Goal: Task Accomplishment & Management: Complete application form

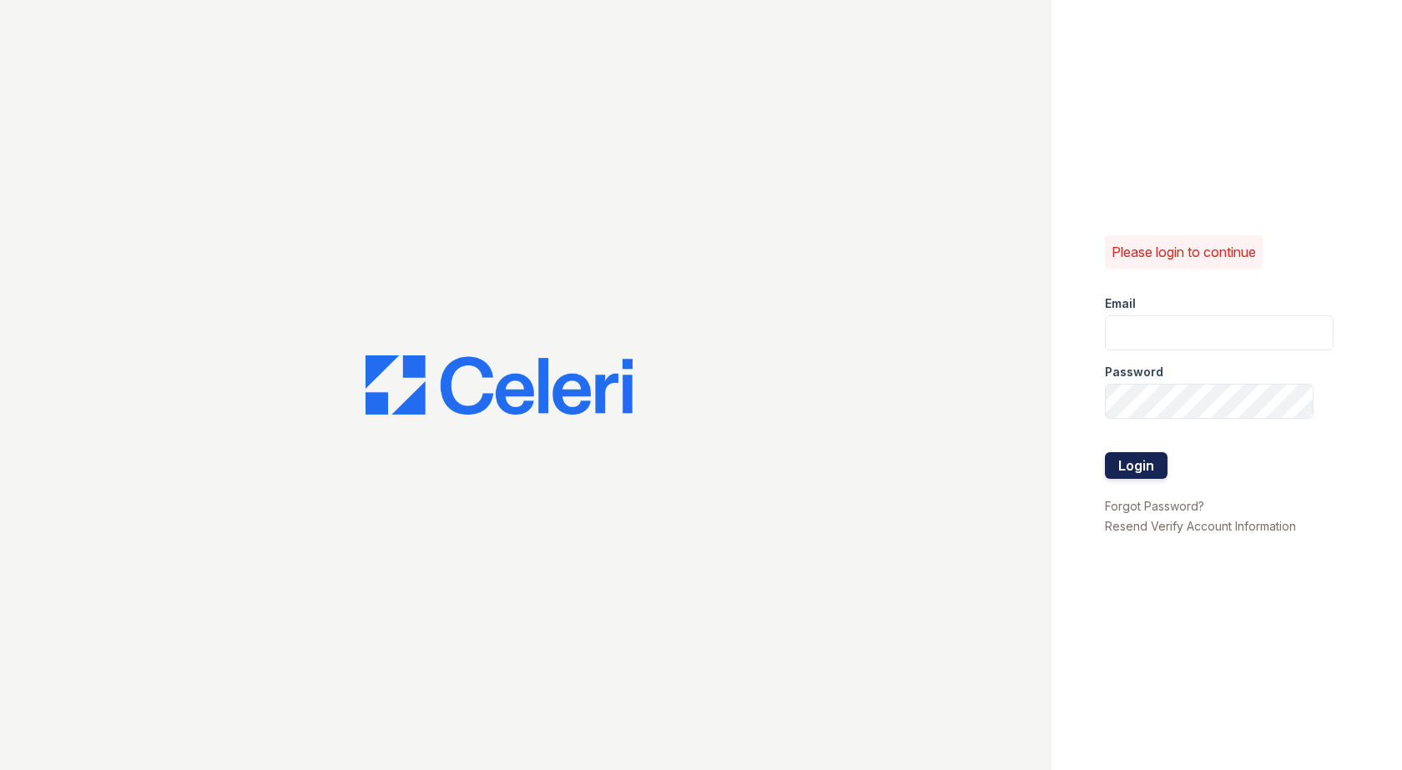
type input "[EMAIL_ADDRESS][DOMAIN_NAME]"
click at [1131, 468] on button "Login" at bounding box center [1136, 465] width 63 height 27
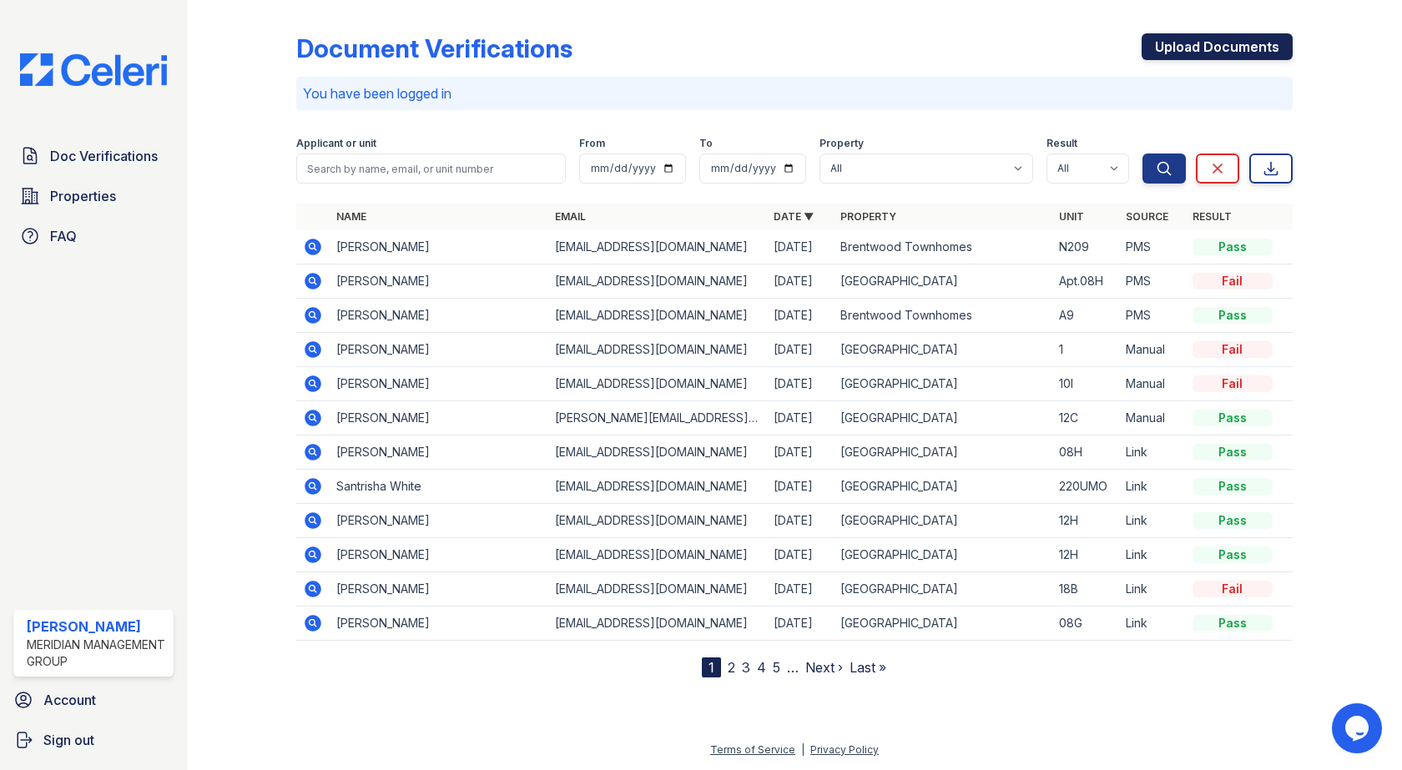
click at [1196, 44] on link "Upload Documents" at bounding box center [1216, 46] width 151 height 27
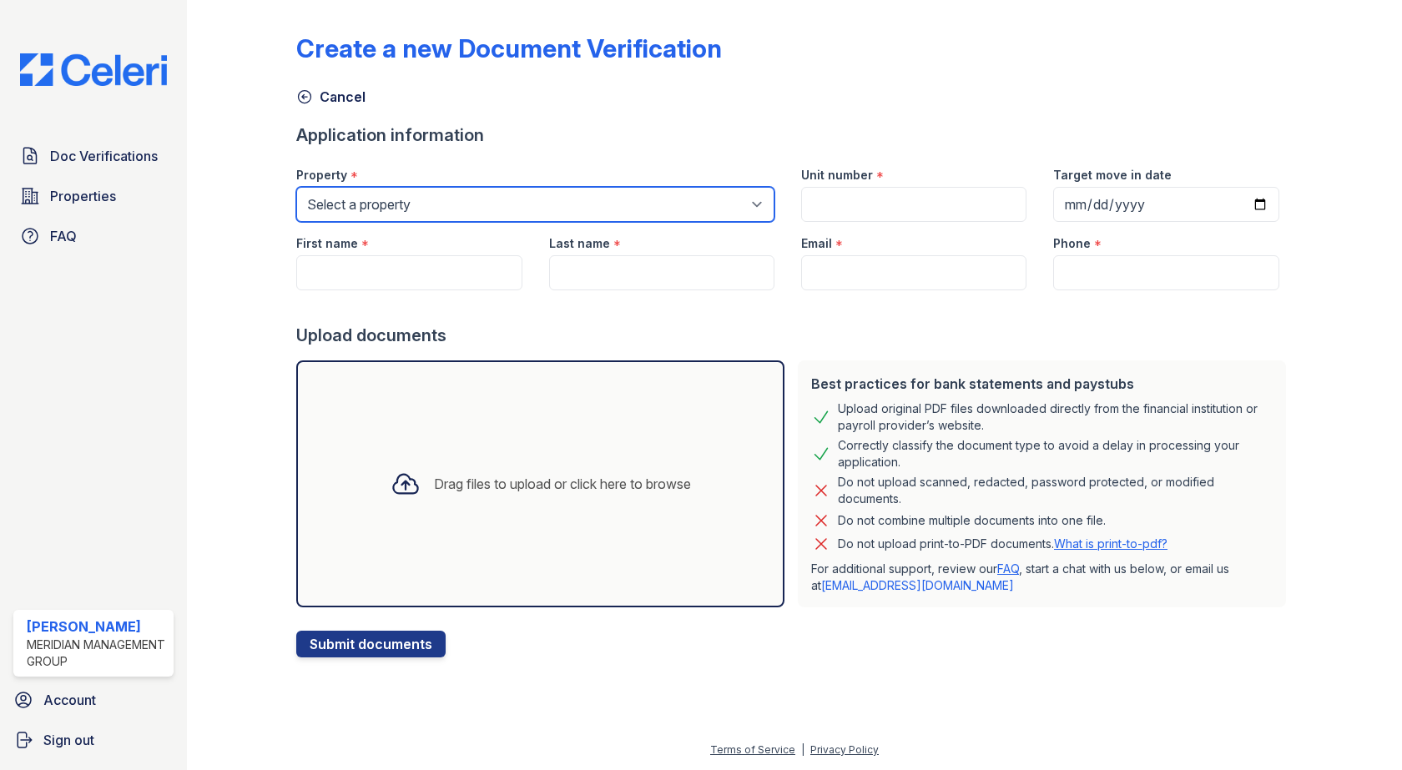
click at [521, 211] on select "Select a property Adams House Brentwood Townhomes Mountain Place" at bounding box center [535, 204] width 478 height 35
select select "2077"
click at [296, 187] on select "Select a property Adams House Brentwood Townhomes Mountain Place" at bounding box center [535, 204] width 478 height 35
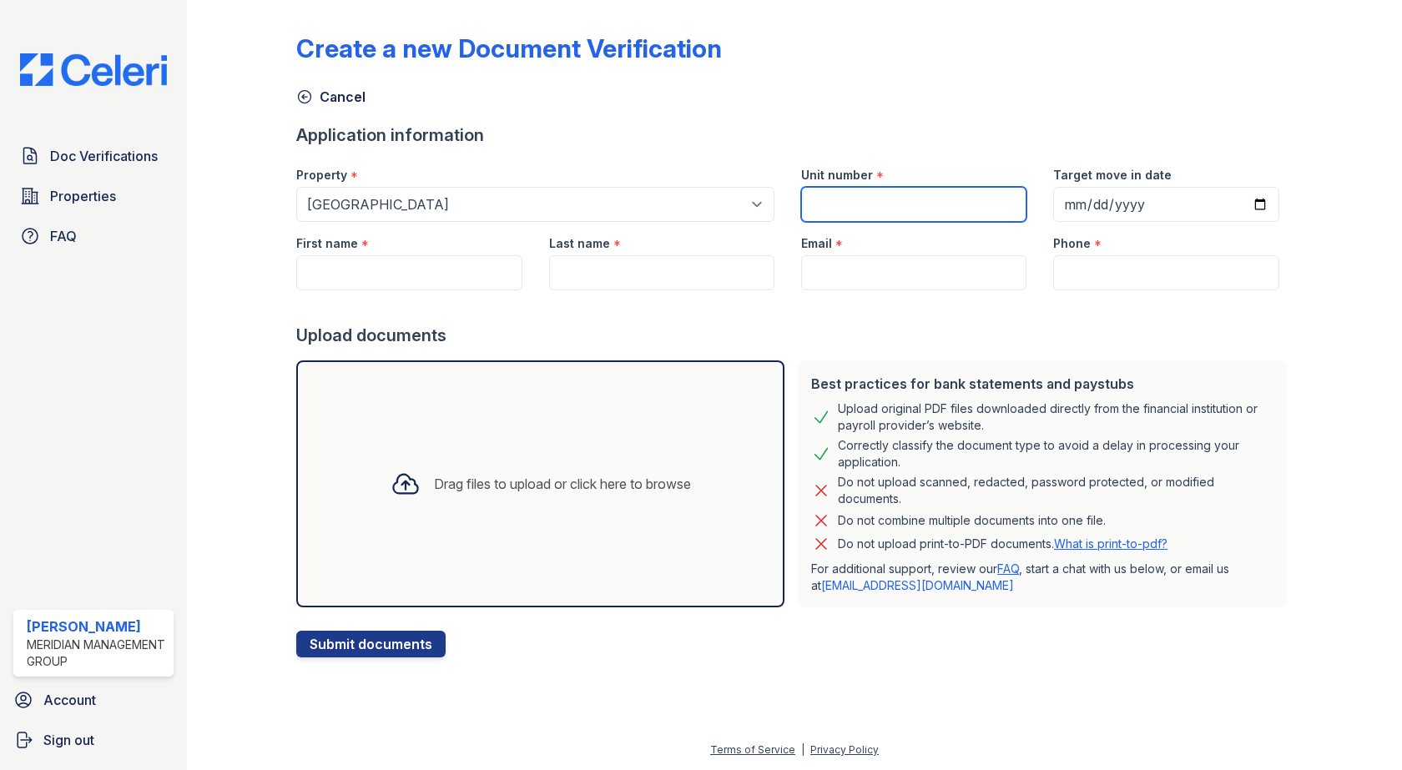
click at [957, 206] on input "Unit number" at bounding box center [913, 204] width 225 height 35
type input ")"
type input "07B"
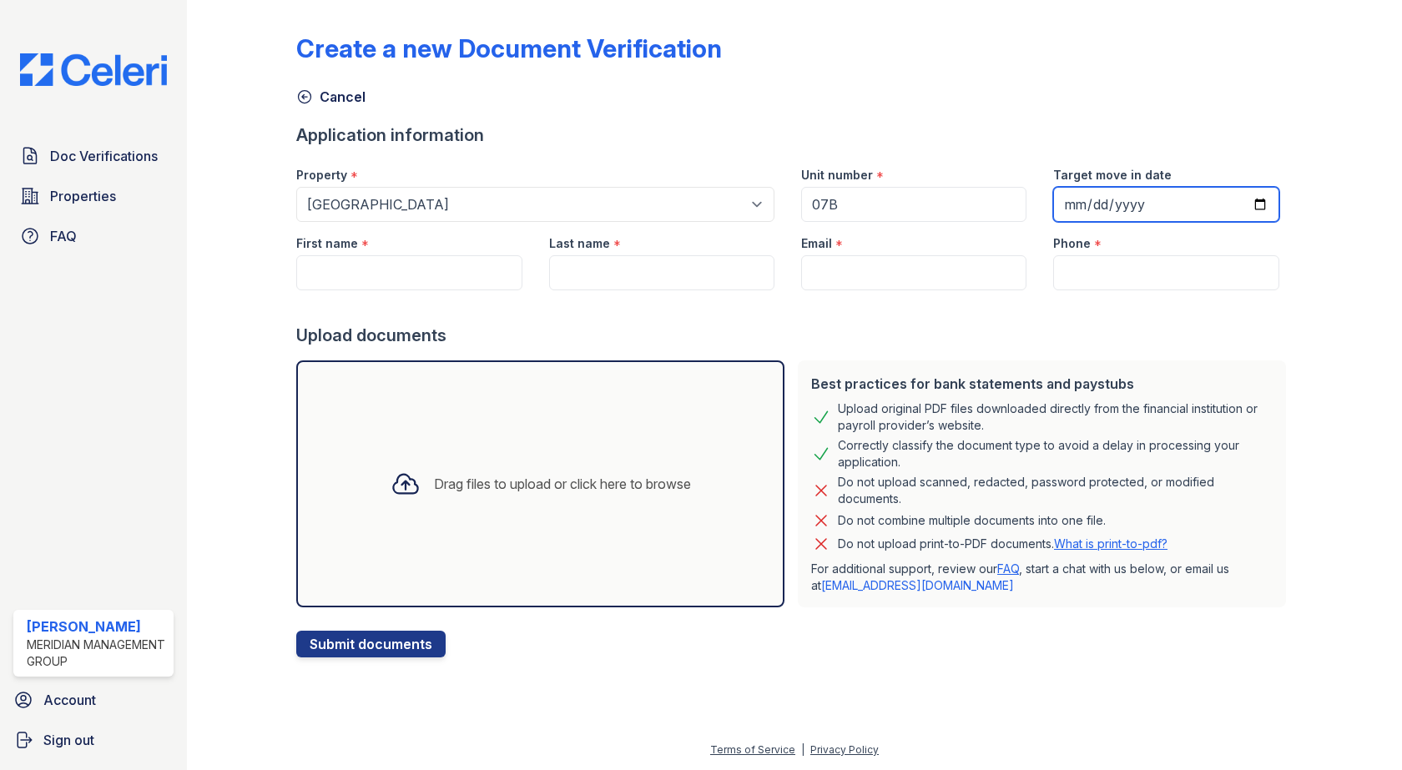
click at [1245, 203] on input "Target move in date" at bounding box center [1165, 204] width 225 height 35
type input "2025-10-01"
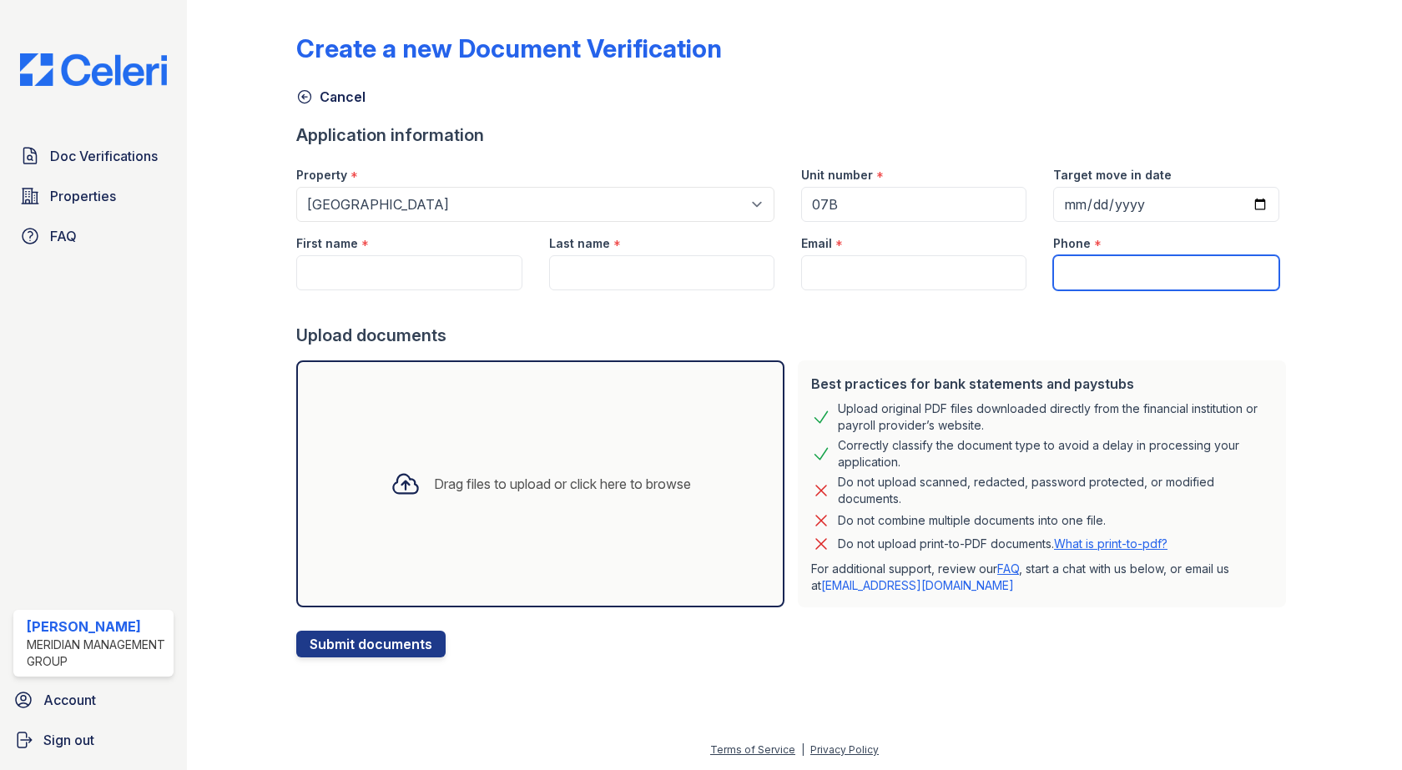
click at [1106, 280] on input "Phone" at bounding box center [1165, 272] width 225 height 35
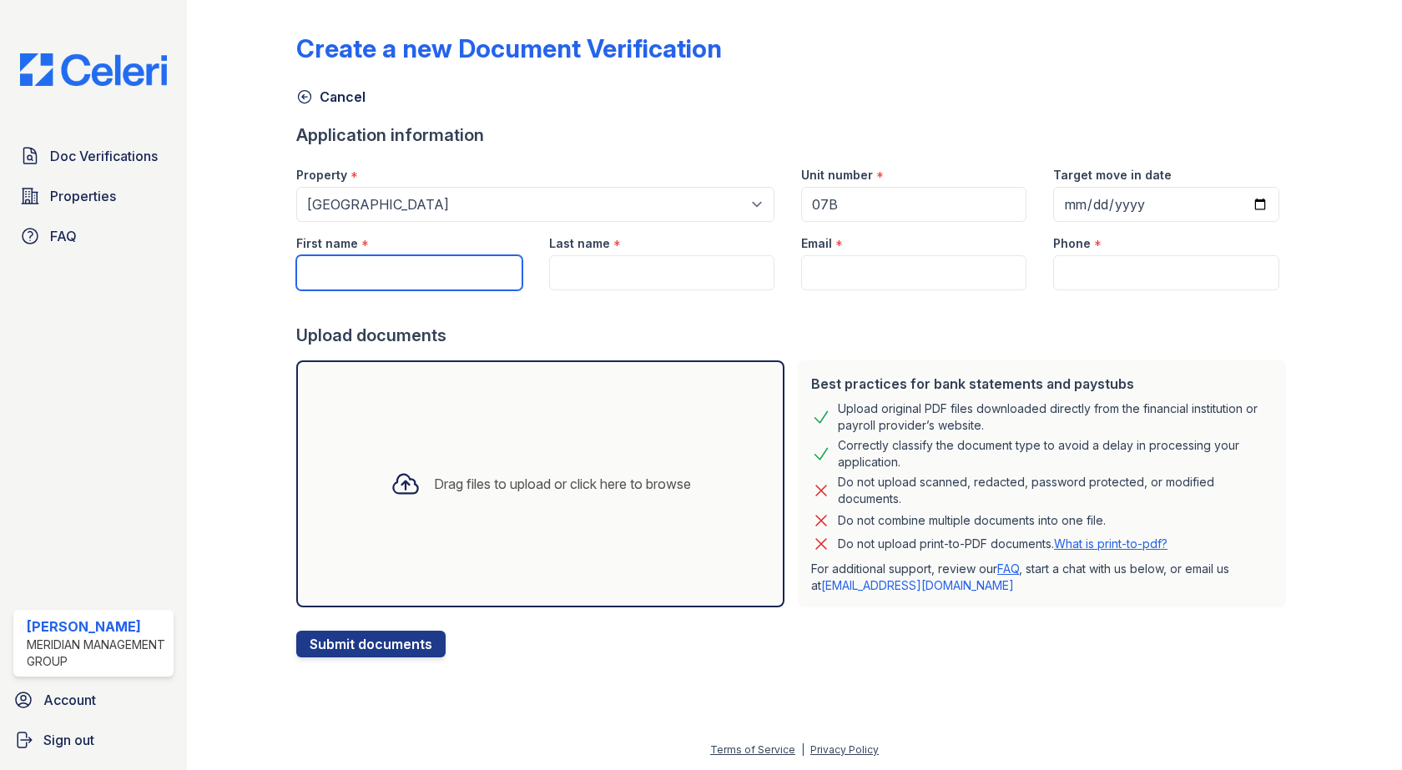
click at [377, 271] on input "First name" at bounding box center [408, 272] width 225 height 35
type input "Chinile"
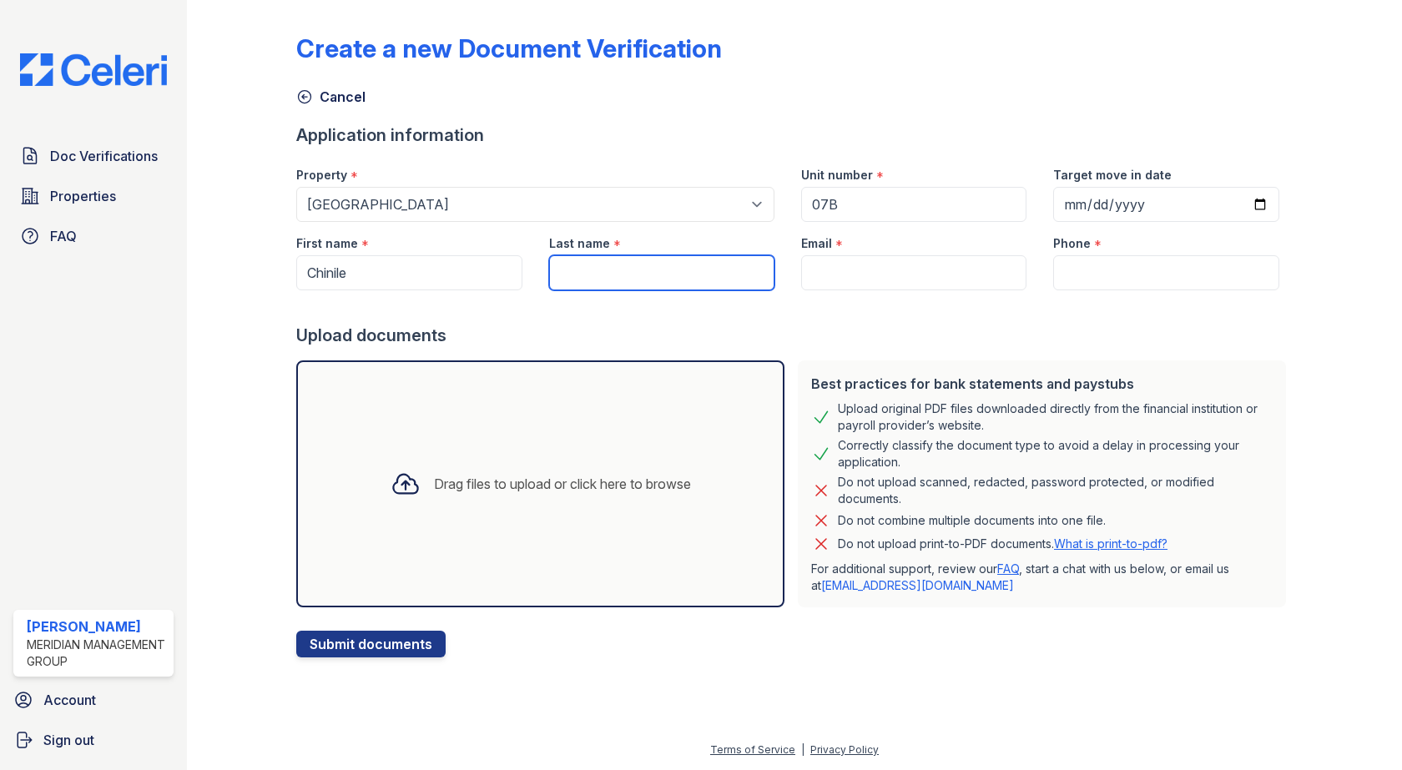
click at [612, 280] on input "Last name" at bounding box center [661, 272] width 225 height 35
type input "[PERSON_NAME]"
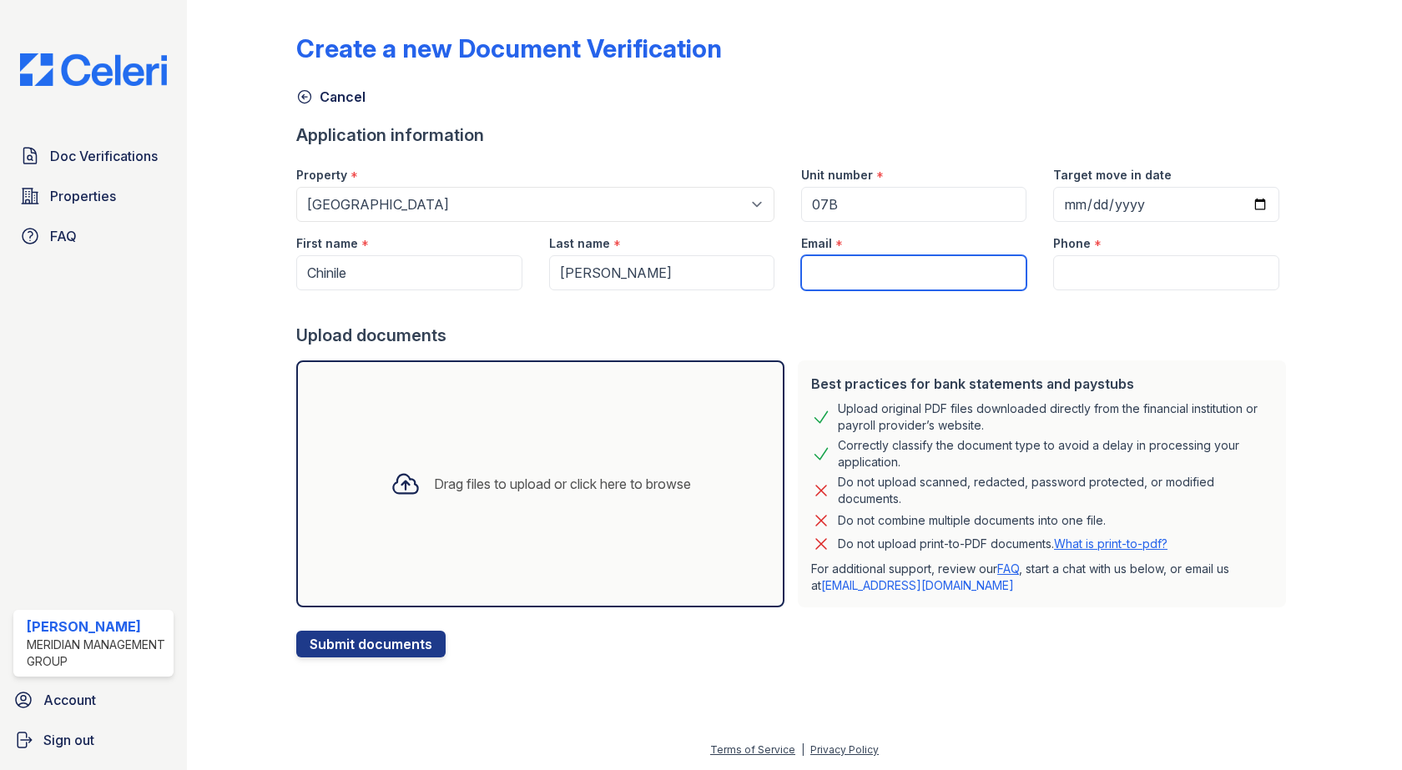
click at [819, 280] on input "Email" at bounding box center [913, 272] width 225 height 35
paste input "[EMAIL_ADDRESS][PERSON_NAME][DOMAIN_NAME]"
type input "[EMAIL_ADDRESS][PERSON_NAME][DOMAIN_NAME]"
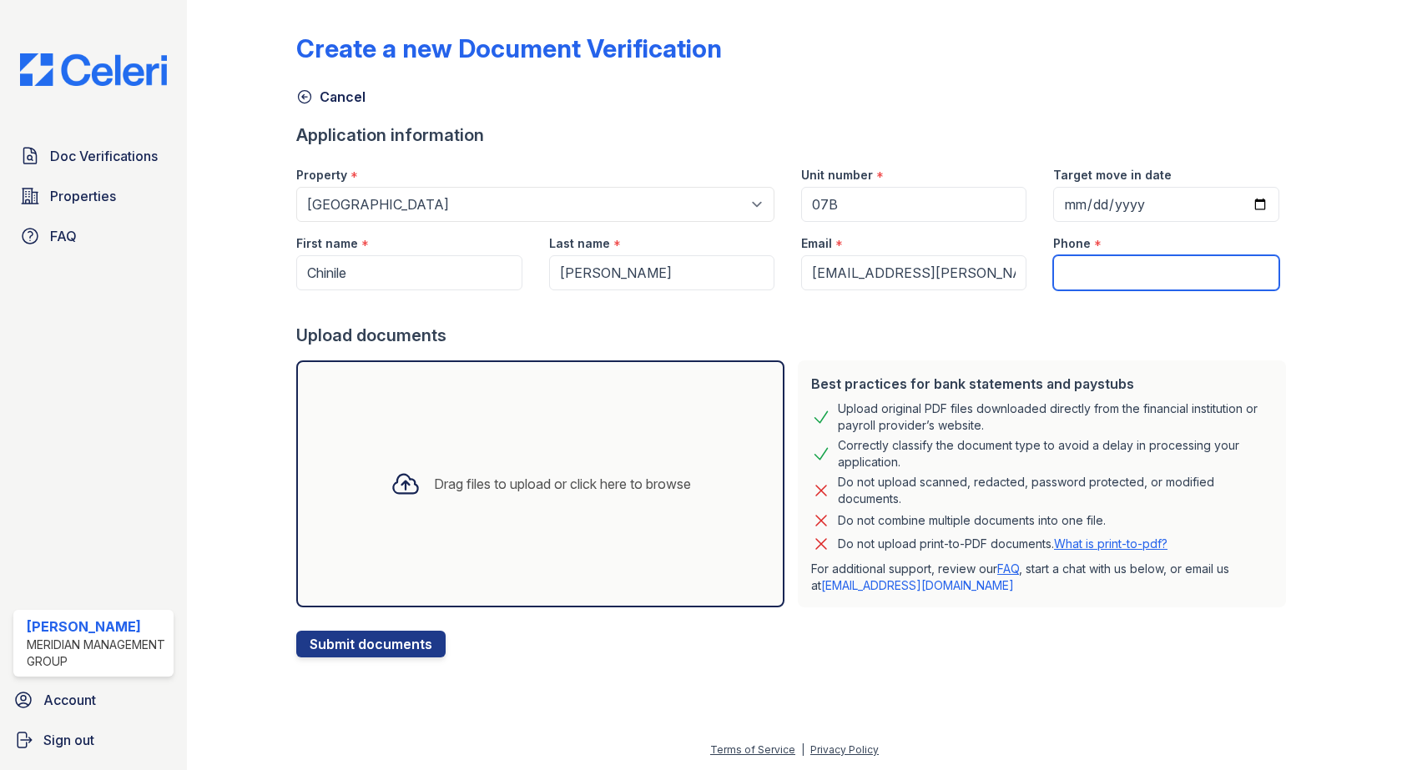
click at [1059, 277] on input "Phone" at bounding box center [1165, 272] width 225 height 35
paste input "(404) 550-1018"
type input "(404) 550-1018"
click at [504, 466] on div "Drag files to upload or click here to browse" at bounding box center [540, 484] width 327 height 57
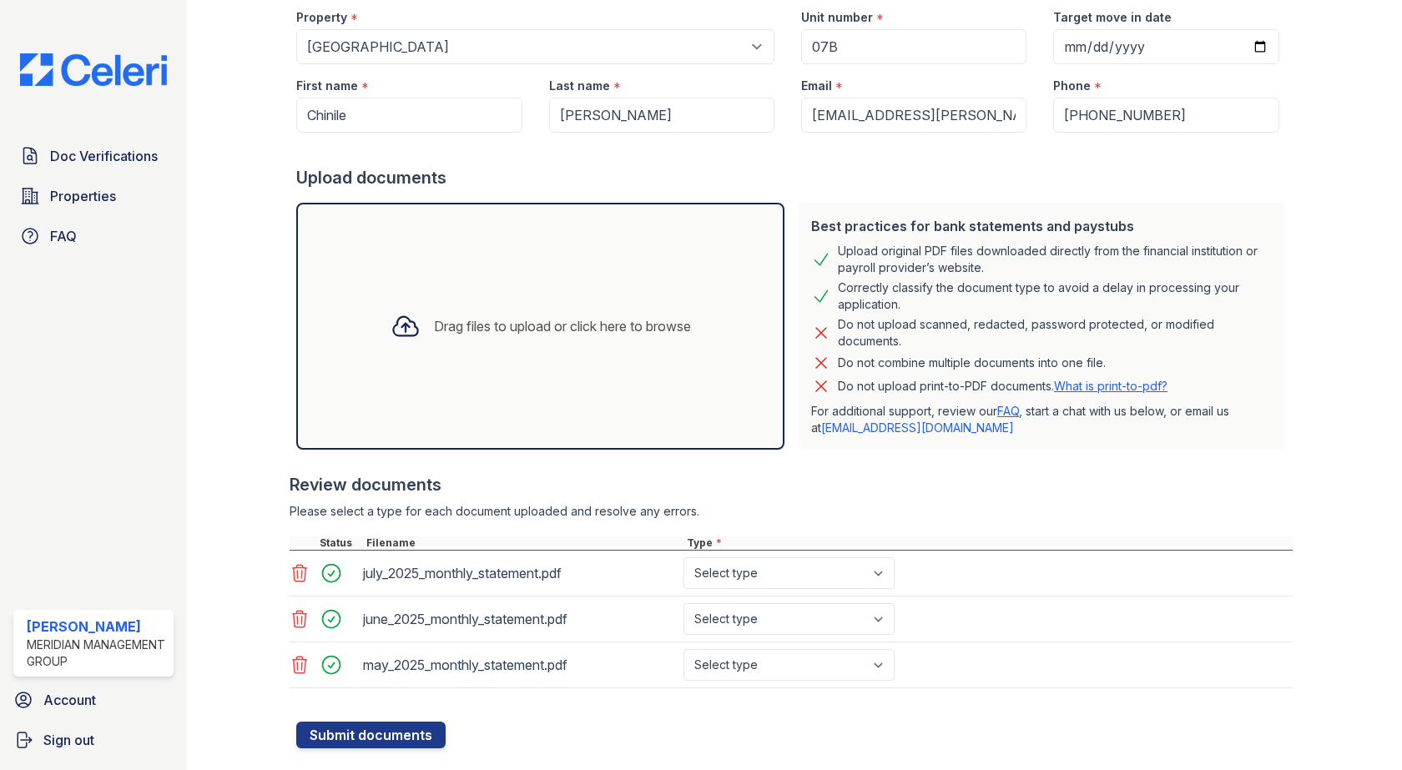
scroll to position [193, 0]
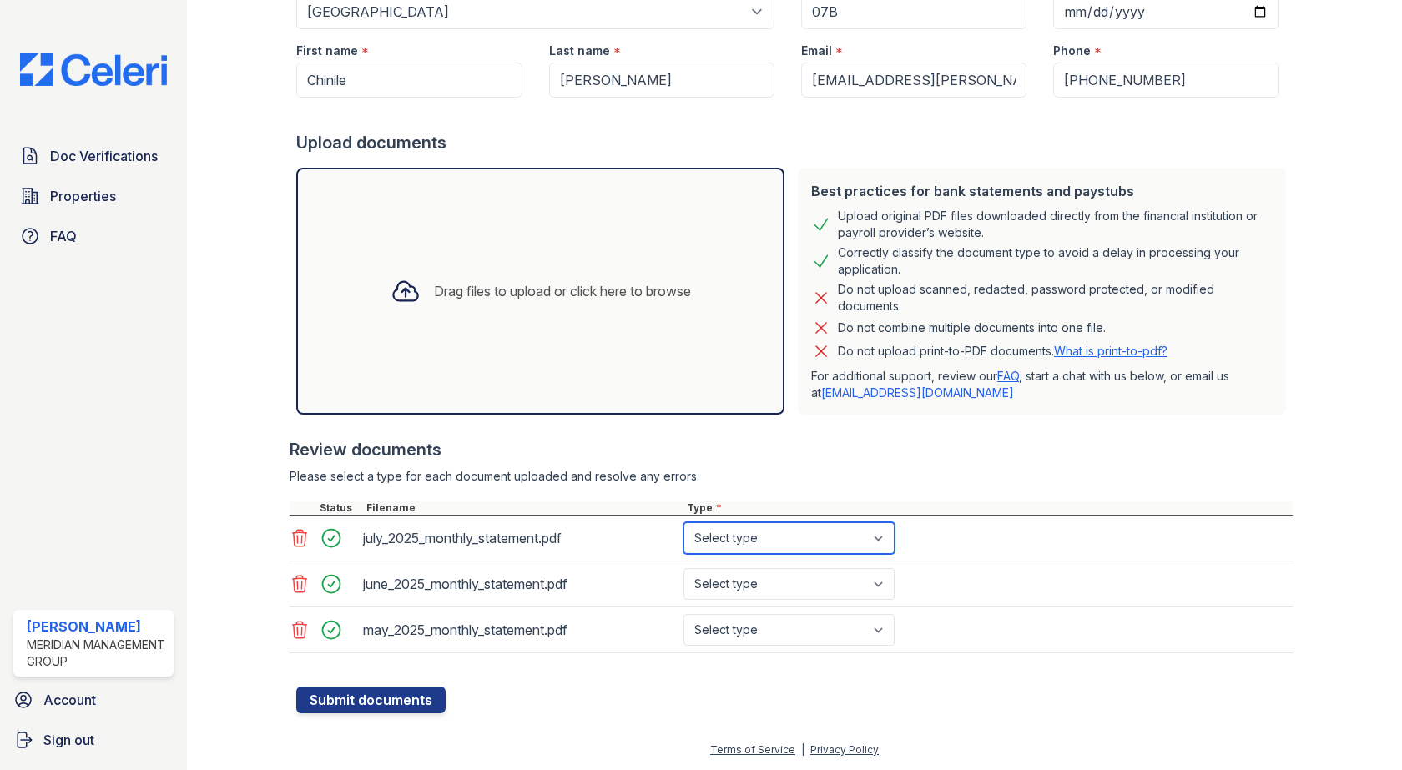
click at [881, 536] on select "Select type Paystub Bank Statement Offer Letter Tax Documents Benefit Award Let…" at bounding box center [788, 538] width 211 height 32
select select "bank_statement"
click at [683, 522] on select "Select type Paystub Bank Statement Offer Letter Tax Documents Benefit Award Let…" at bounding box center [788, 538] width 211 height 32
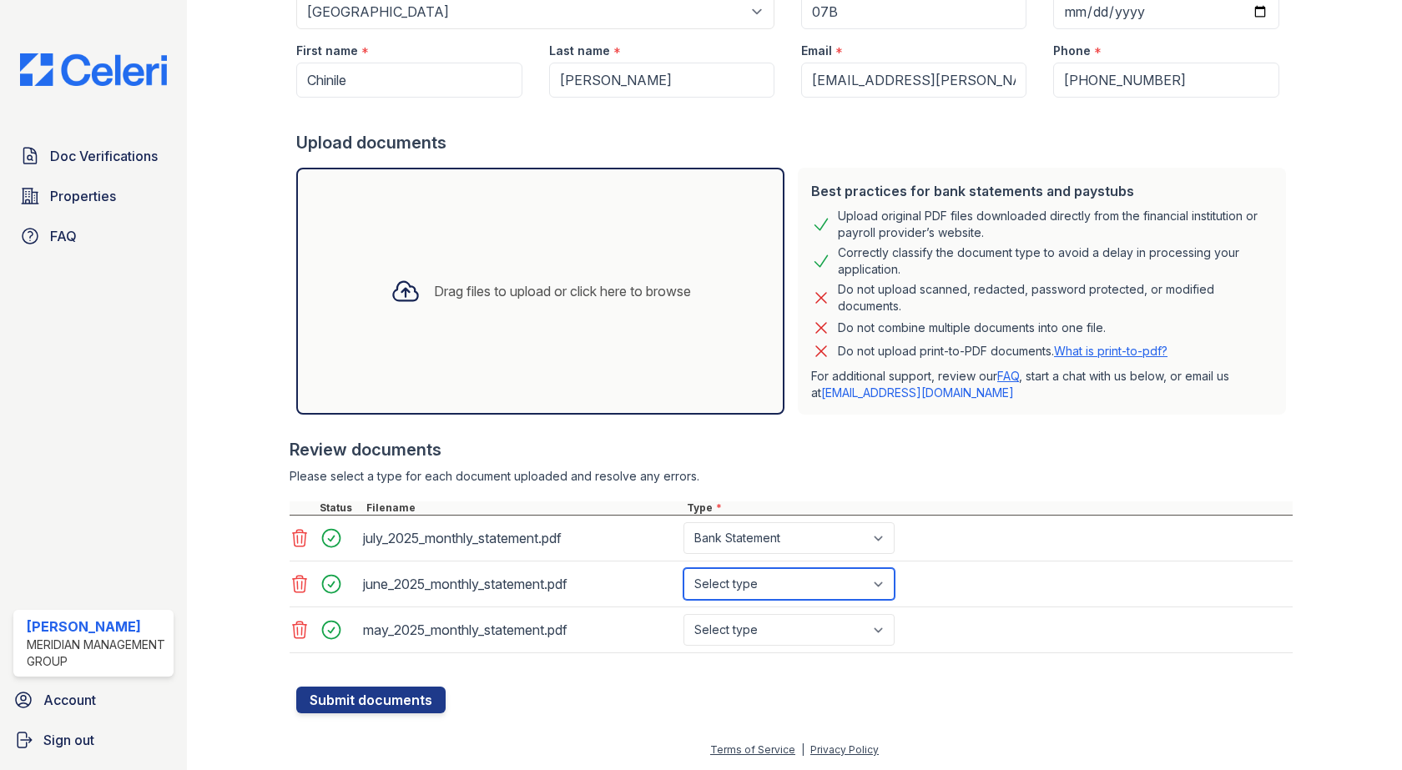
click at [863, 584] on select "Select type Paystub Bank Statement Offer Letter Tax Documents Benefit Award Let…" at bounding box center [788, 584] width 211 height 32
select select "bank_statement"
click at [683, 568] on select "Select type Paystub Bank Statement Offer Letter Tax Documents Benefit Award Let…" at bounding box center [788, 584] width 211 height 32
click at [839, 640] on select "Select type Paystub Bank Statement Offer Letter Tax Documents Benefit Award Let…" at bounding box center [788, 630] width 211 height 32
select select "bank_statement"
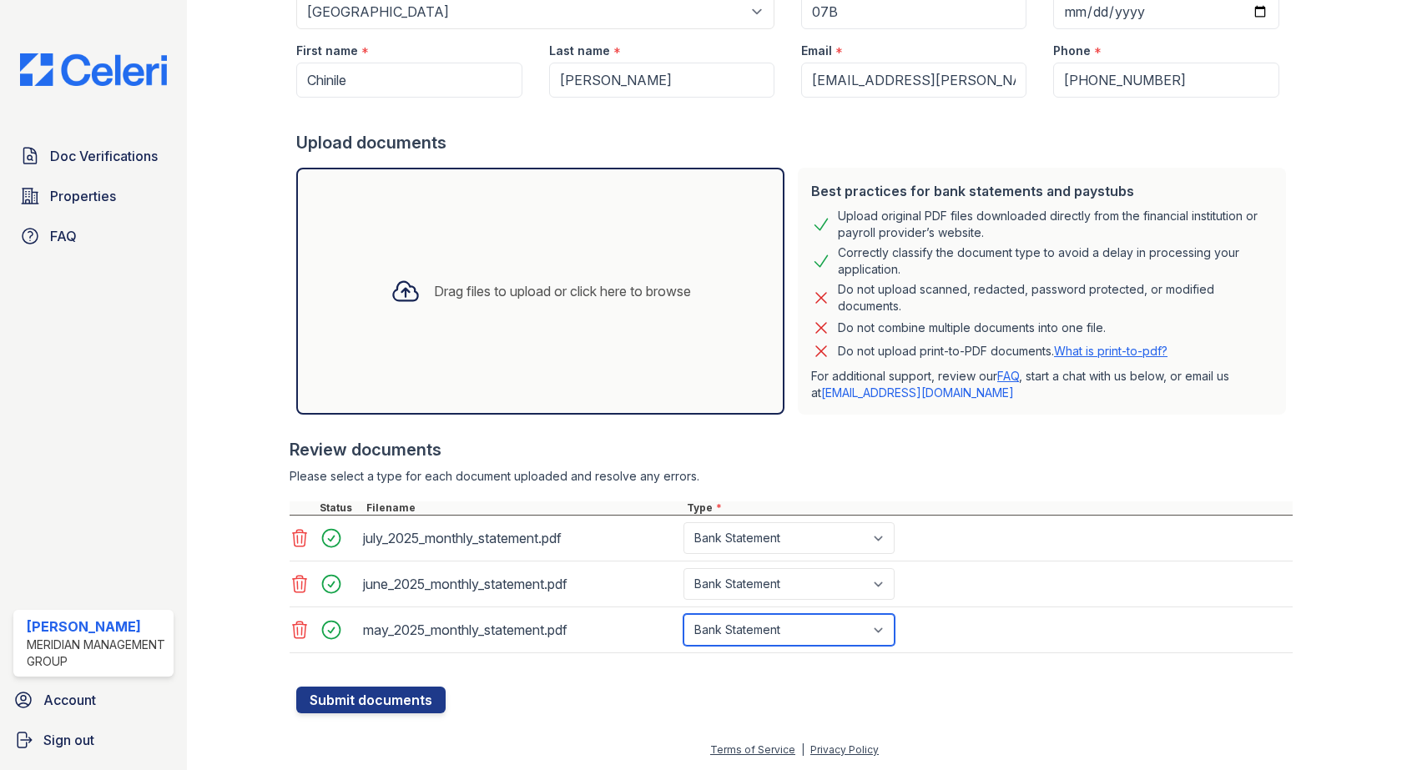
click at [683, 614] on select "Select type Paystub Bank Statement Offer Letter Tax Documents Benefit Award Let…" at bounding box center [788, 630] width 211 height 32
click at [345, 694] on button "Submit documents" at bounding box center [370, 700] width 149 height 27
